Goal: Task Accomplishment & Management: Use online tool/utility

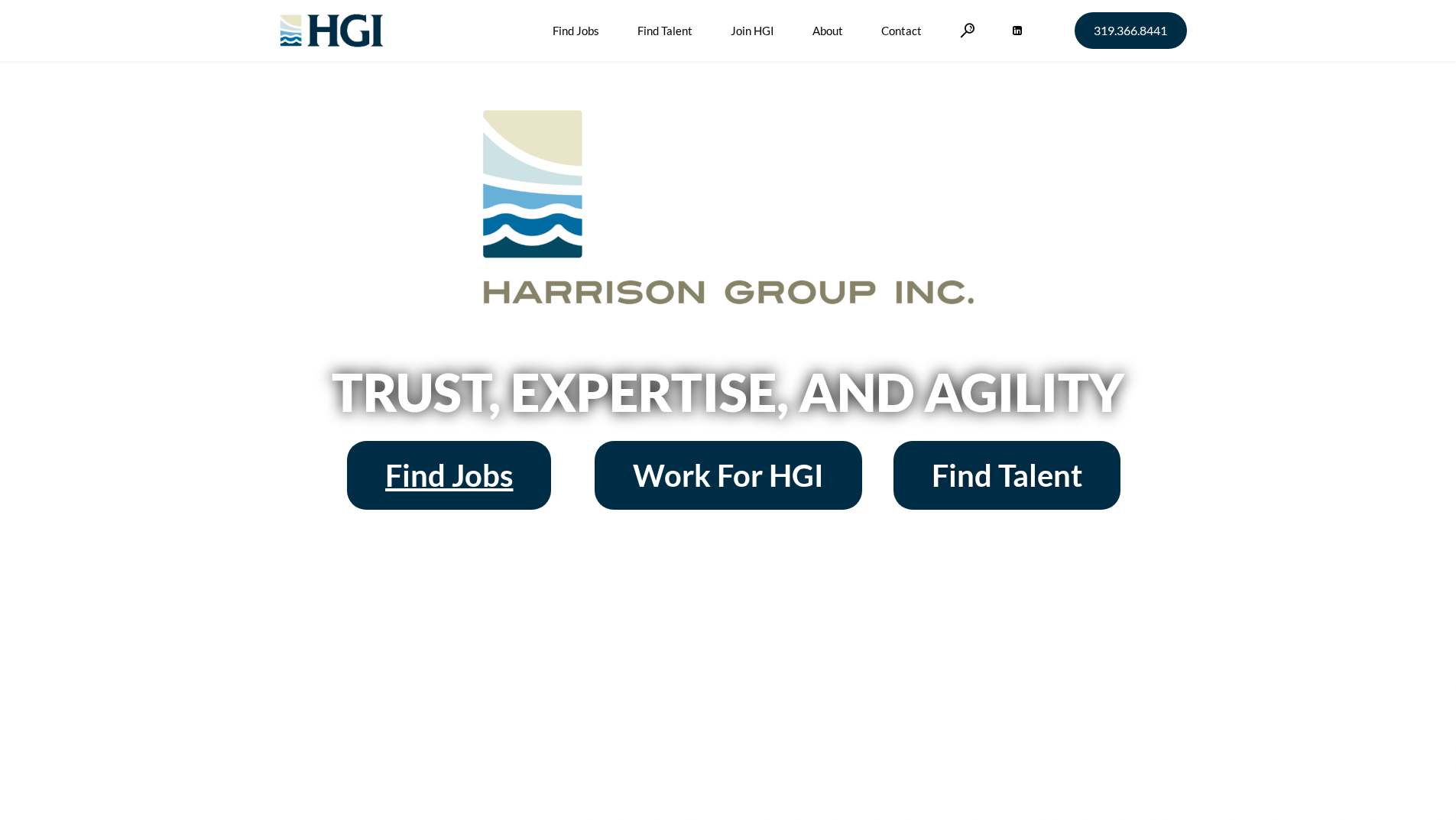
click at [477, 473] on span "Find Jobs" at bounding box center [449, 475] width 128 height 30
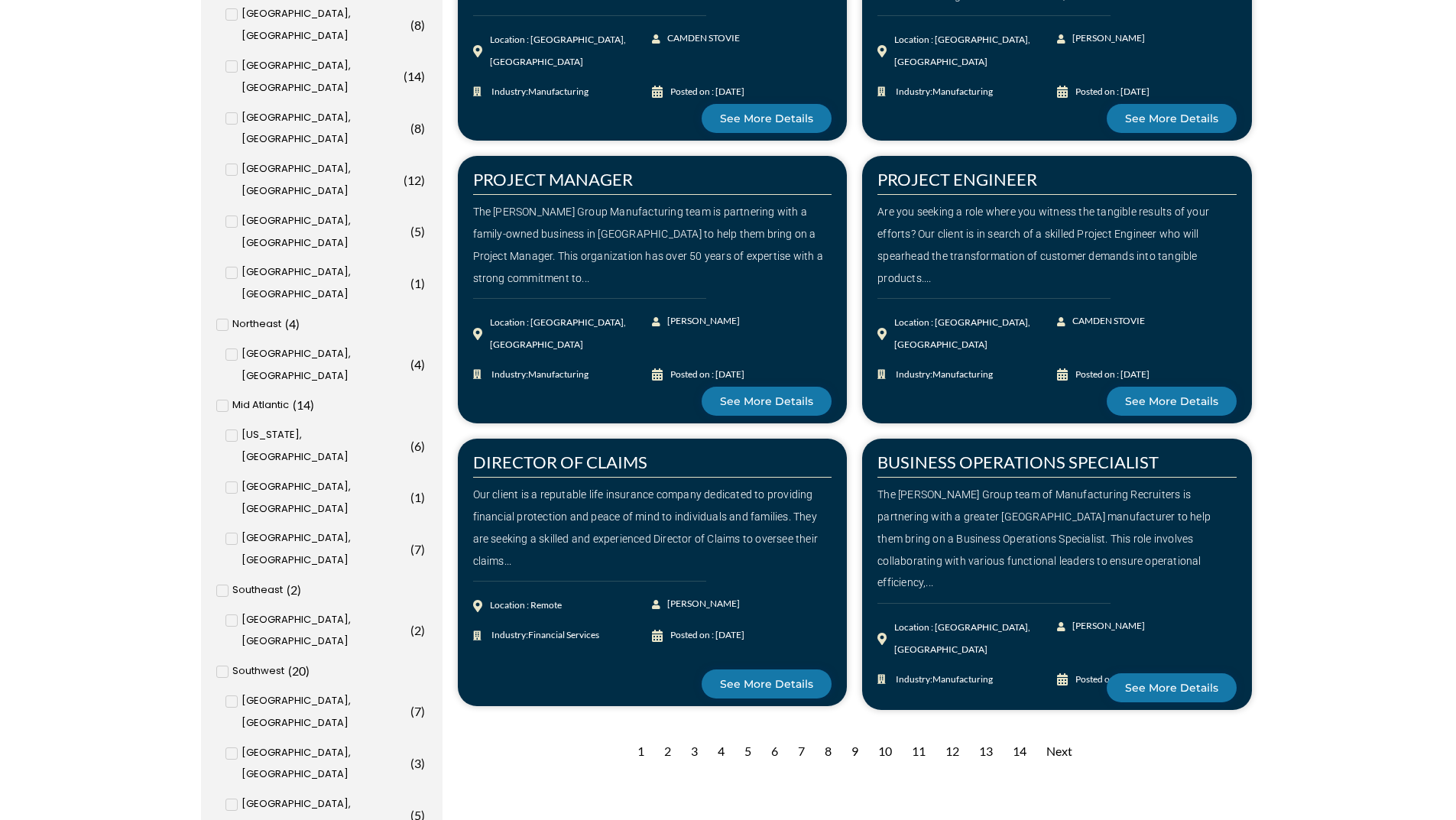
scroll to position [917, 0]
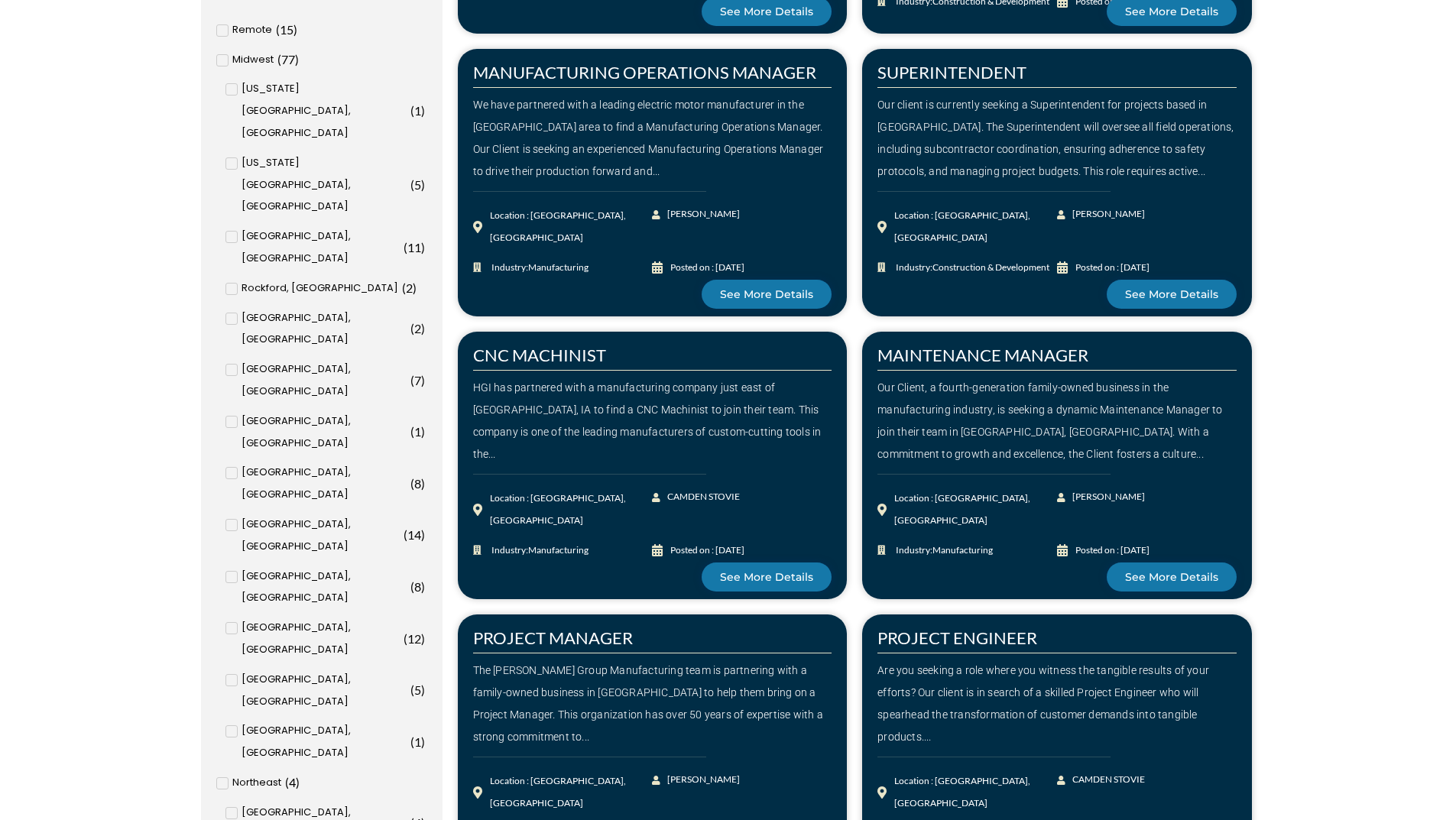
click at [227, 467] on span at bounding box center [231, 472] width 12 height 12
click at [0, 0] on input "Cedar Rapids, IA ( 8 )" at bounding box center [0, 0] width 0 height 0
